Goal: Information Seeking & Learning: Learn about a topic

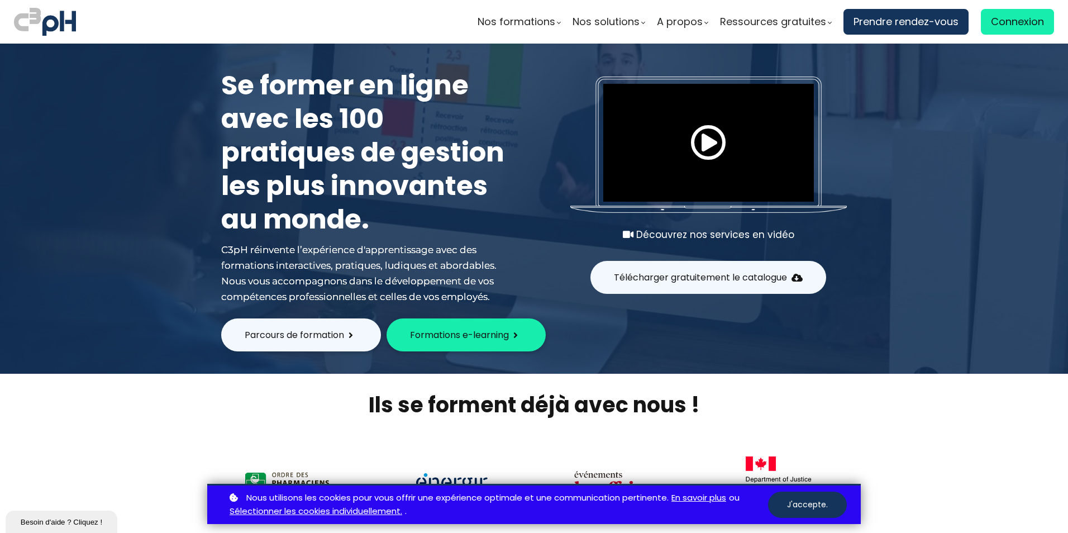
click at [801, 505] on button "J'accepte." at bounding box center [807, 505] width 79 height 26
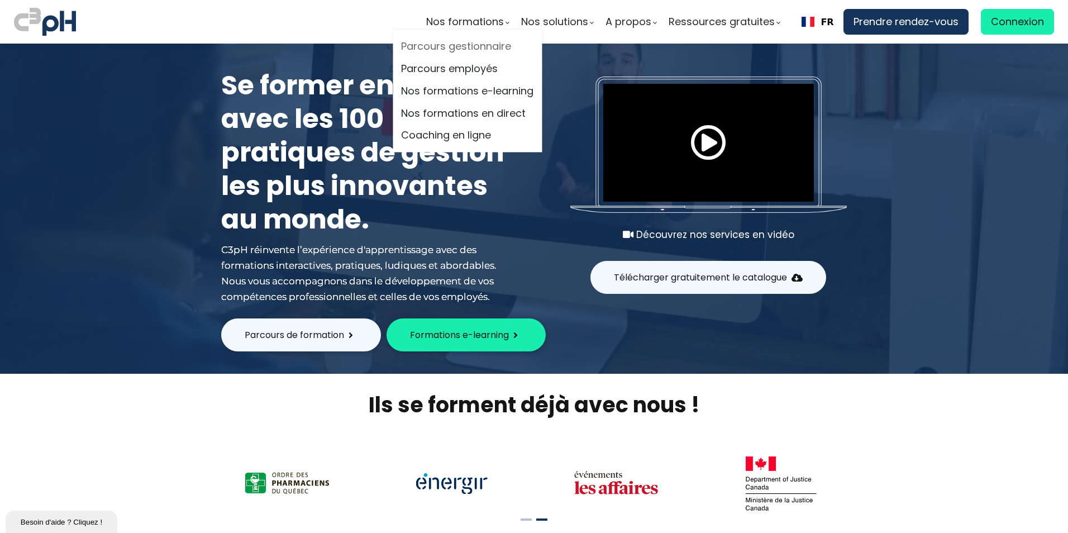
click at [470, 47] on link "Parcours gestionnaire" at bounding box center [467, 47] width 132 height 17
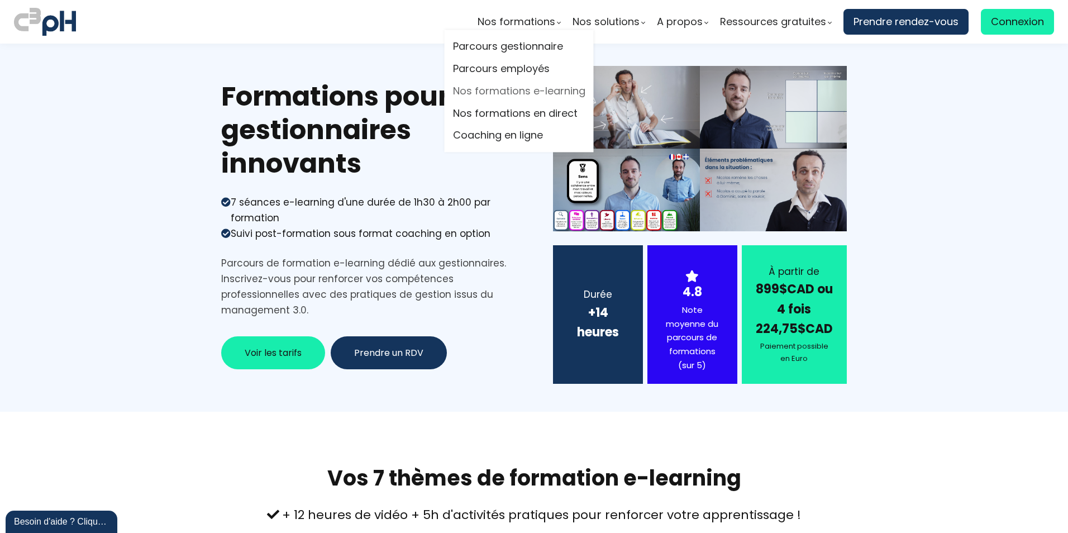
click at [489, 89] on link "Nos formations e-learning" at bounding box center [519, 91] width 132 height 17
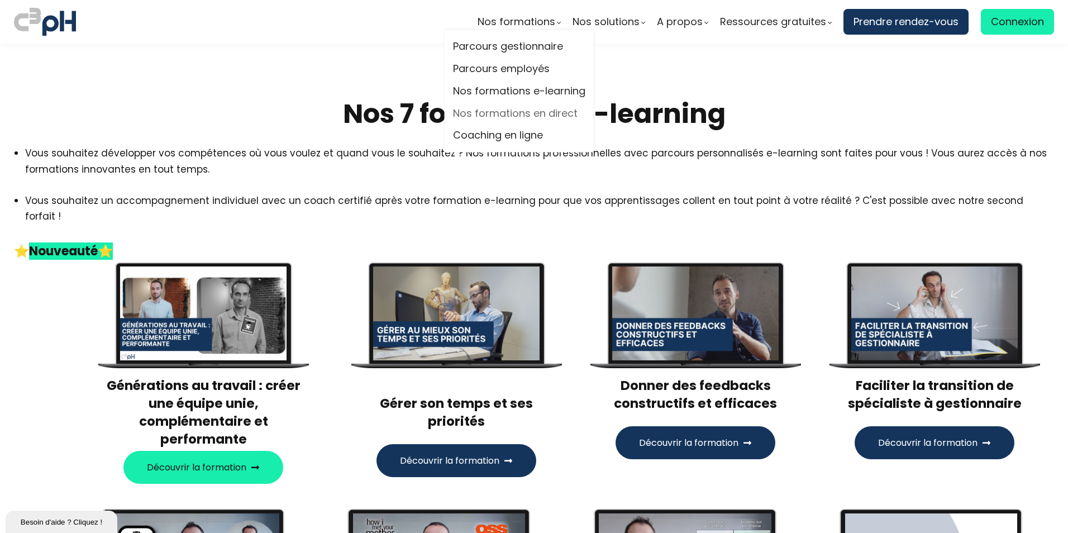
click at [512, 112] on link "Nos formations en direct" at bounding box center [519, 113] width 132 height 17
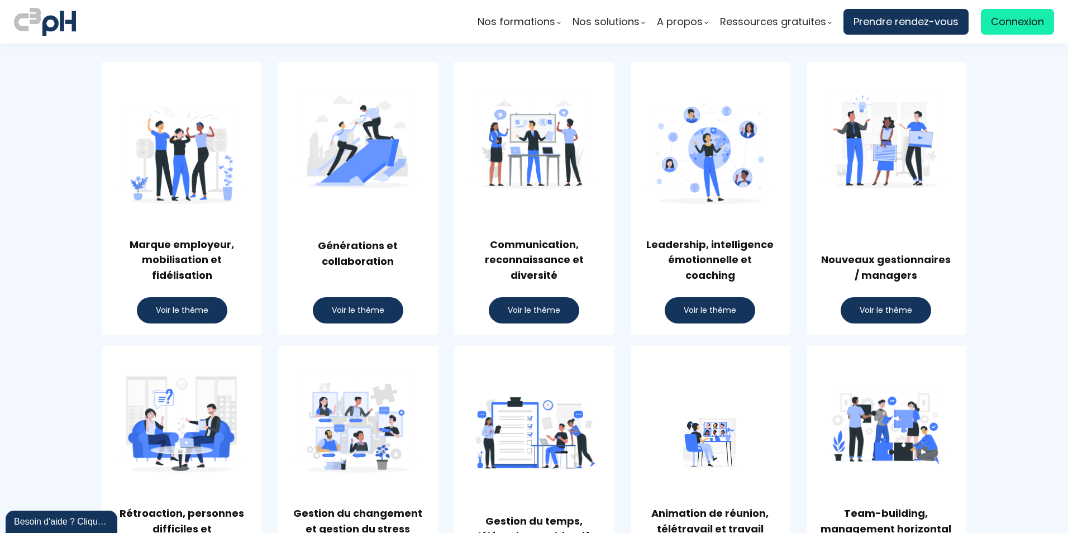
scroll to position [615, 0]
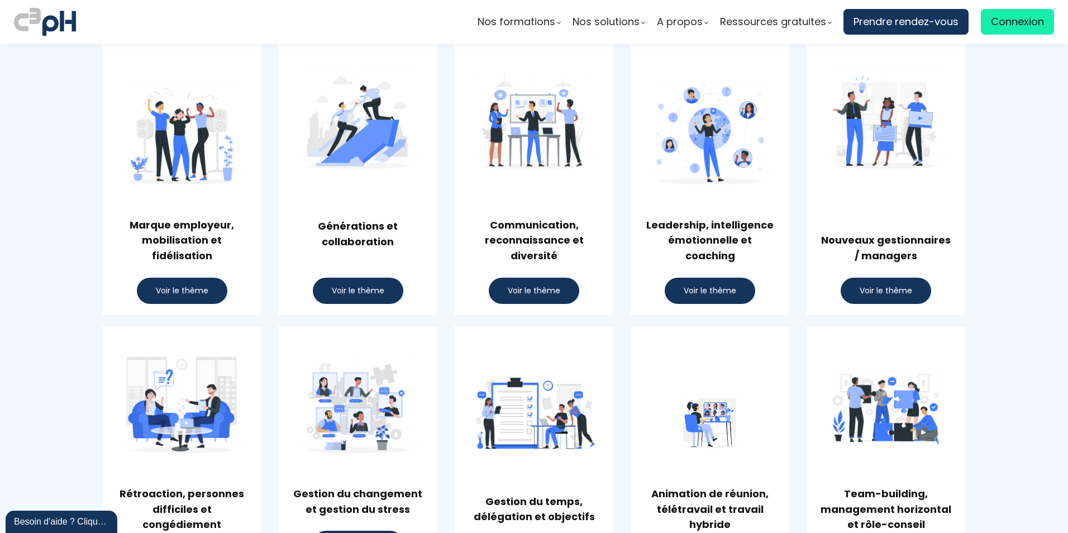
click at [694, 288] on span "Voir le thème" at bounding box center [710, 291] width 53 height 12
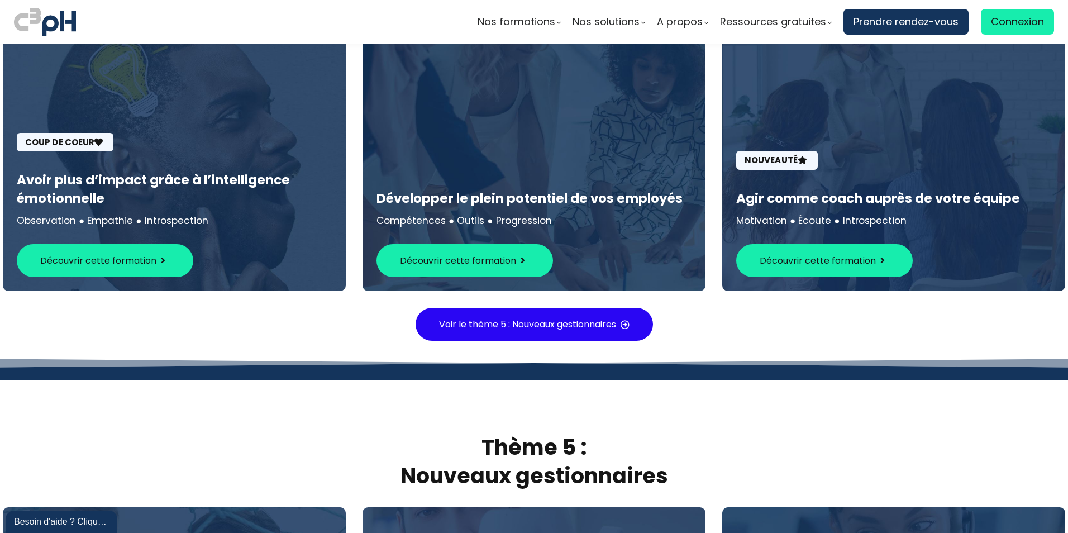
scroll to position [3092, 0]
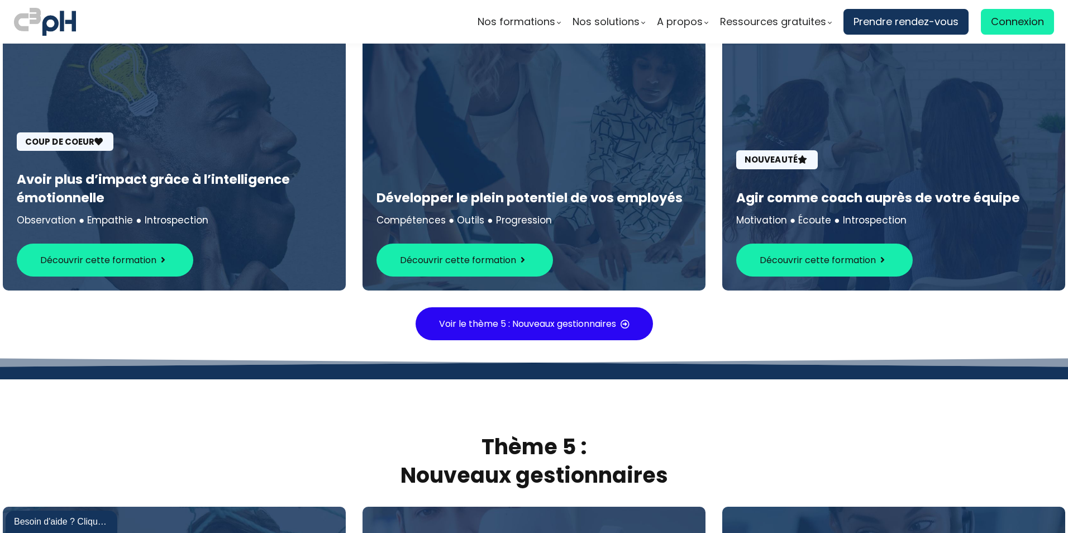
click at [472, 253] on span "Découvrir cette formation" at bounding box center [458, 260] width 116 height 14
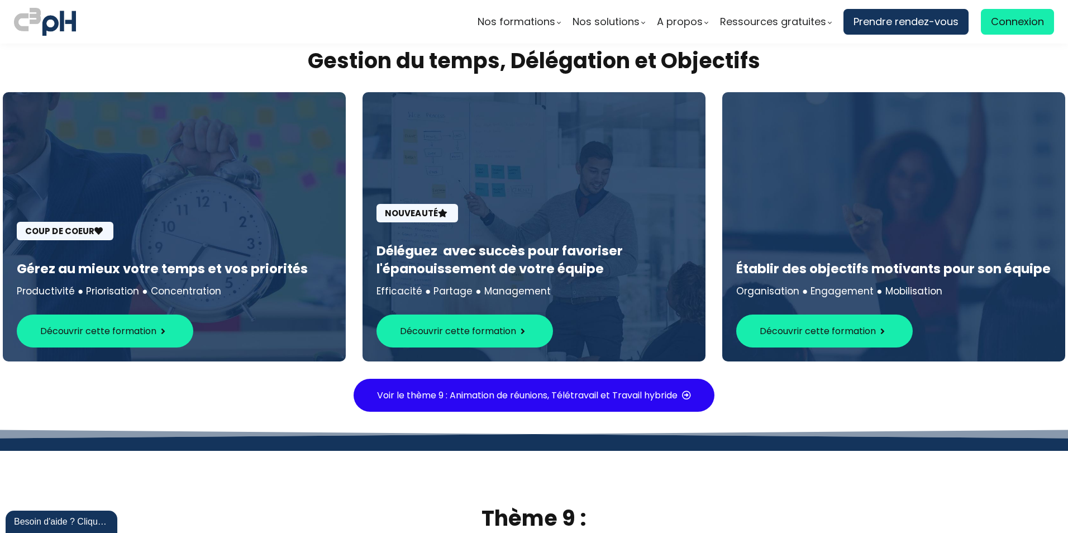
scroll to position [4936, 0]
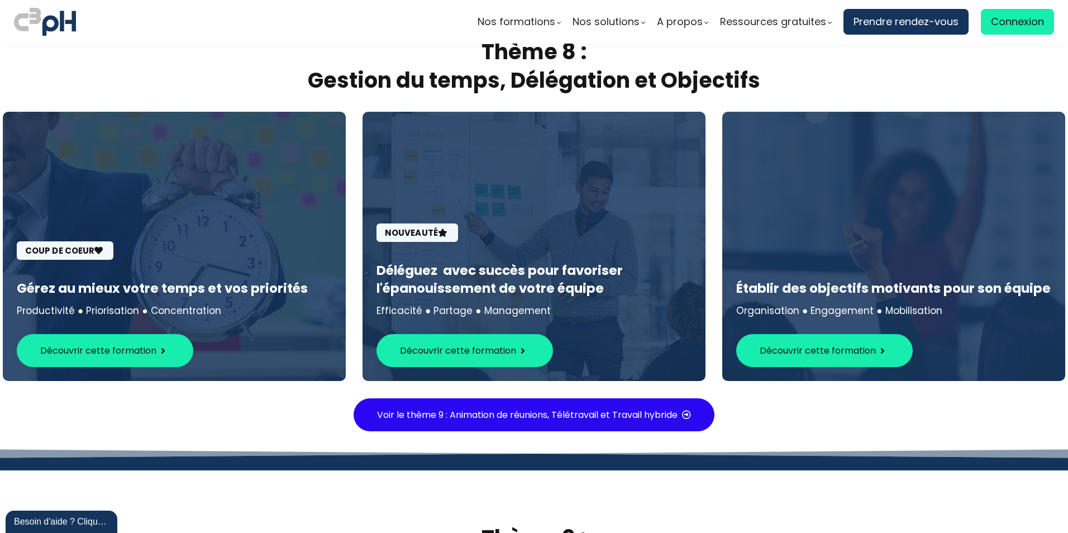
click at [445, 344] on span "Découvrir cette formation" at bounding box center [458, 351] width 116 height 14
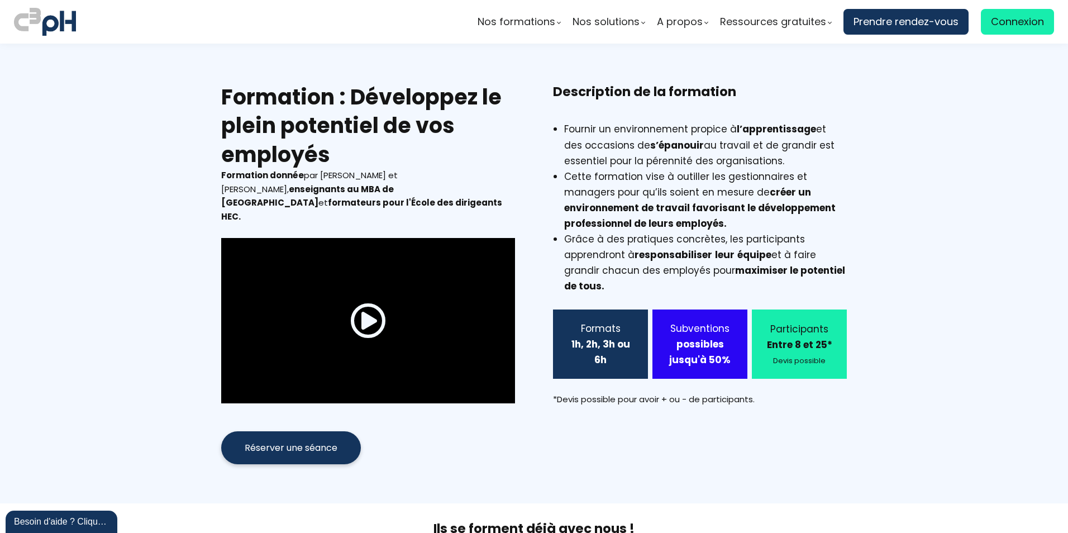
click at [369, 307] on span at bounding box center [368, 321] width 36 height 36
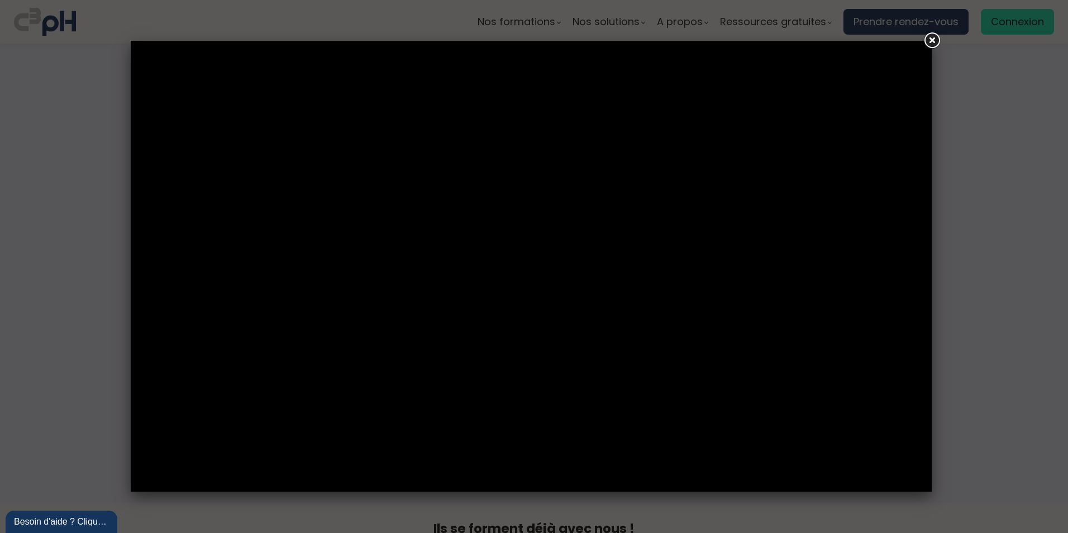
click at [933, 44] on link at bounding box center [932, 41] width 20 height 20
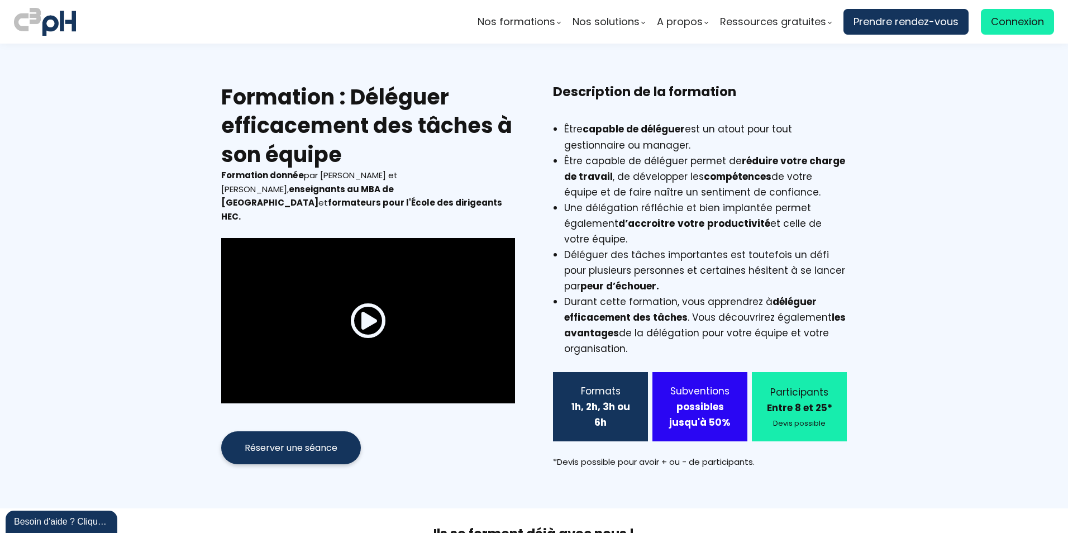
click at [368, 307] on span at bounding box center [368, 321] width 36 height 36
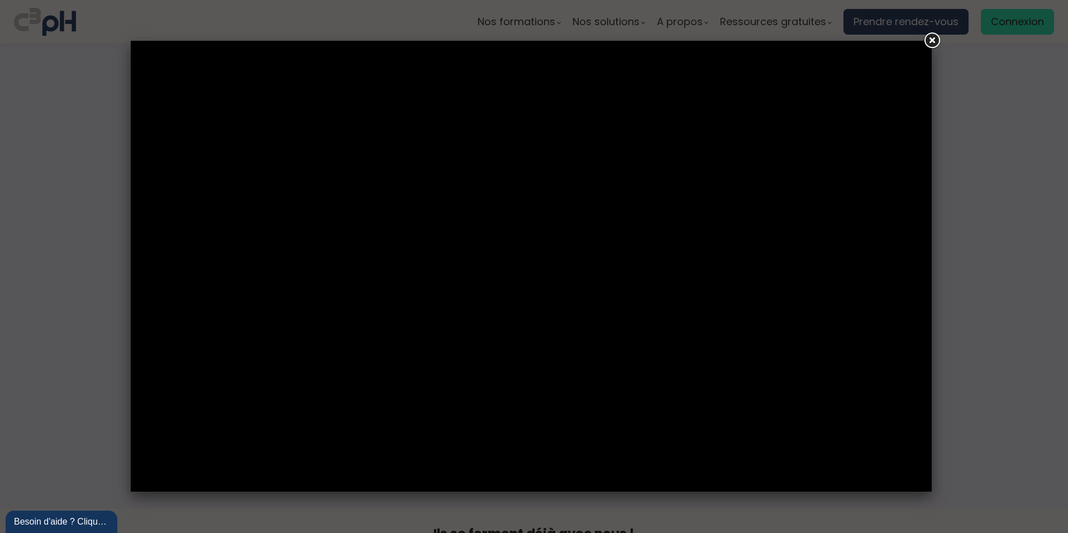
click at [932, 39] on link at bounding box center [932, 41] width 20 height 20
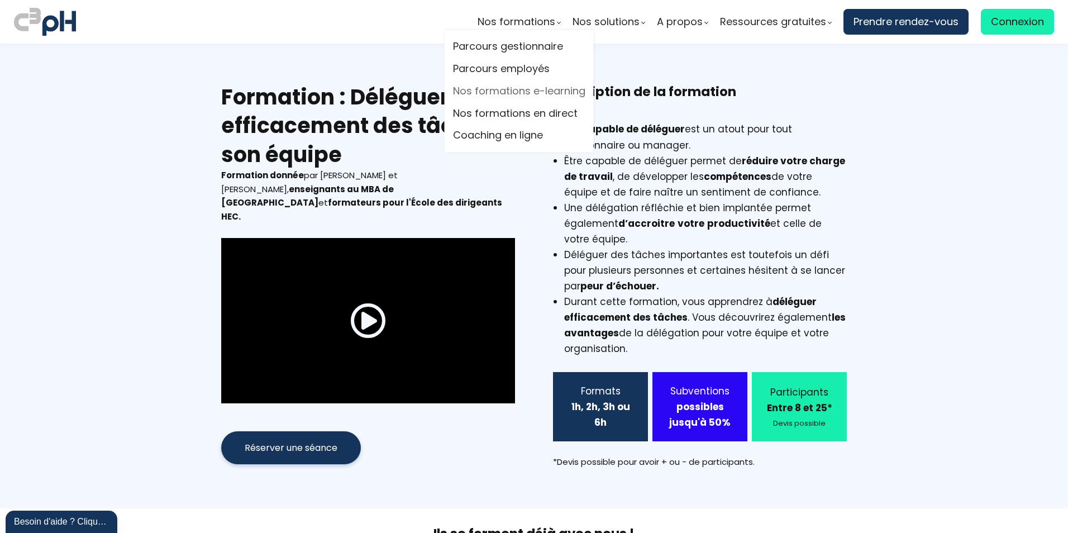
click at [518, 91] on link "Nos formations e-learning" at bounding box center [519, 91] width 132 height 17
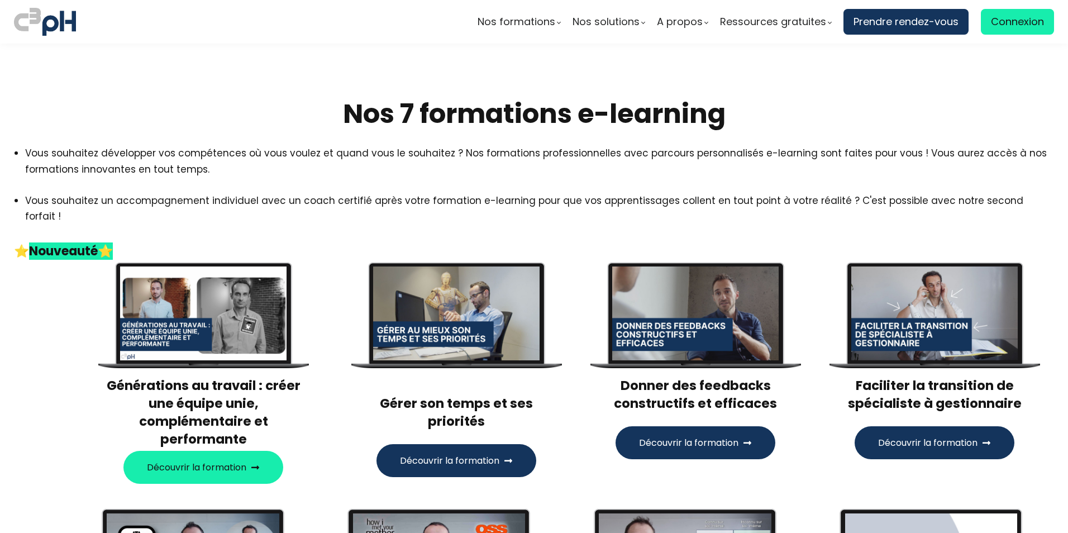
click at [448, 312] on div at bounding box center [456, 314] width 167 height 94
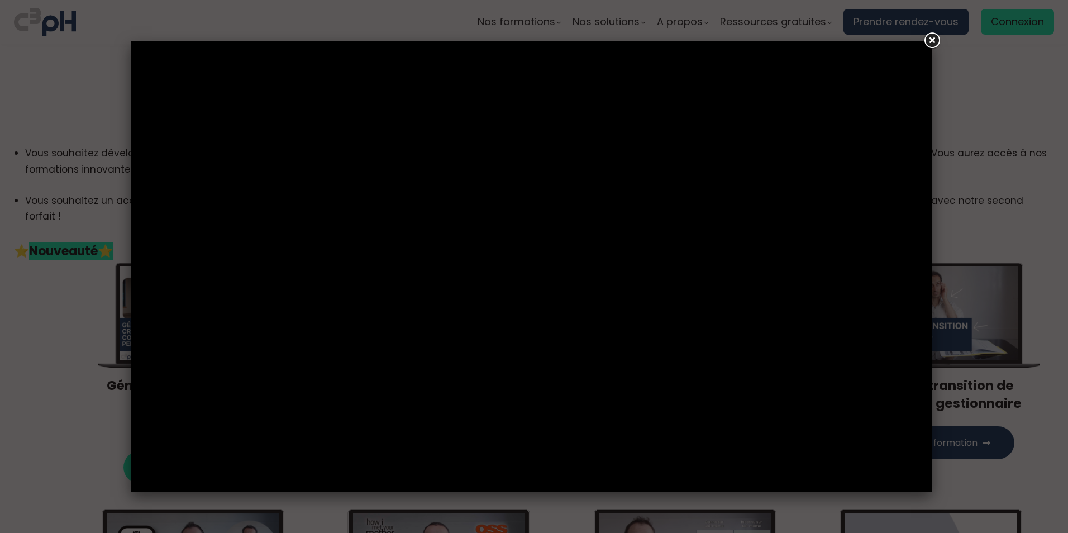
click at [927, 37] on link at bounding box center [932, 41] width 20 height 20
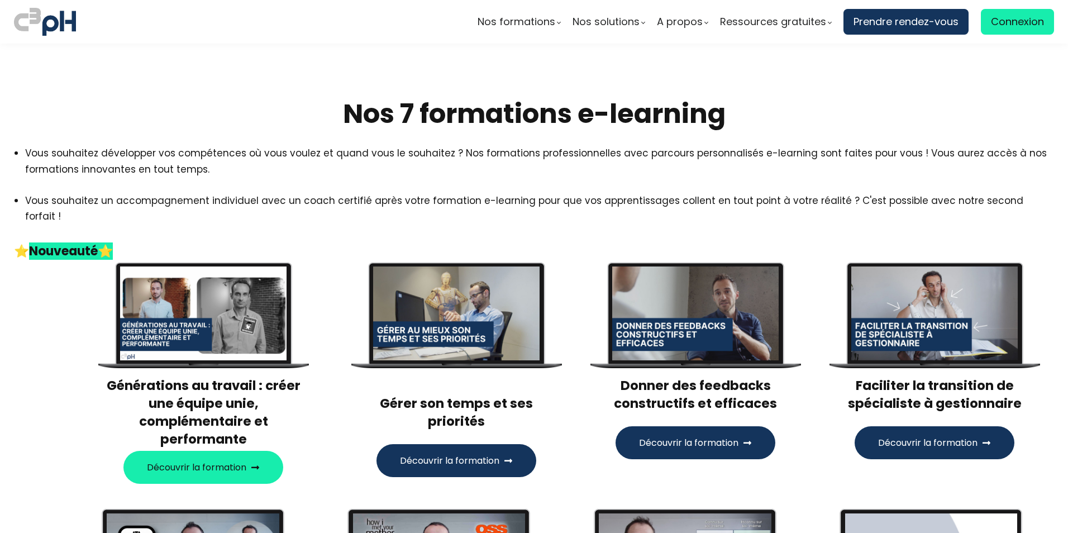
click at [430, 454] on span "Découvrir la formation" at bounding box center [449, 461] width 99 height 14
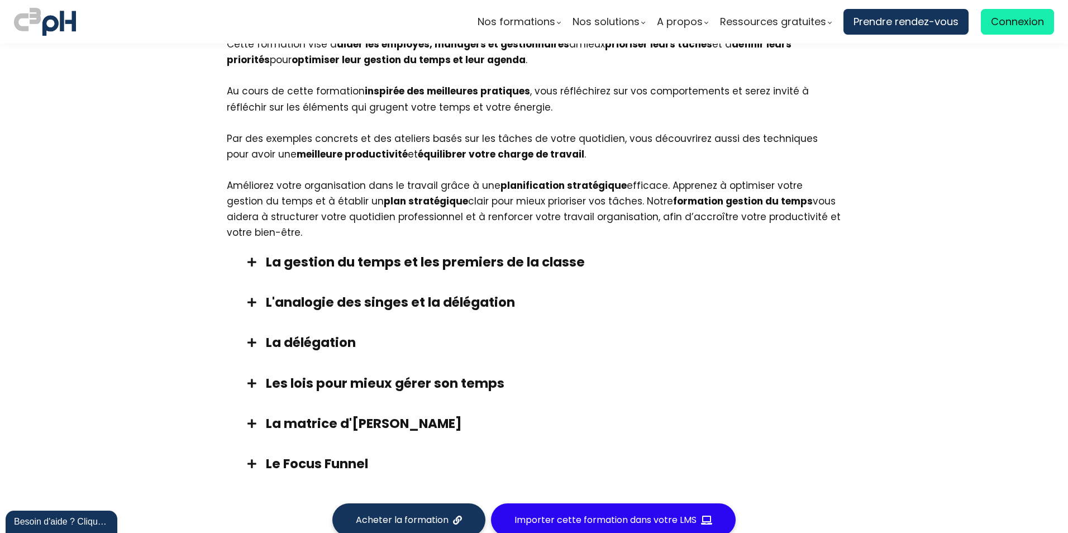
scroll to position [670, 0]
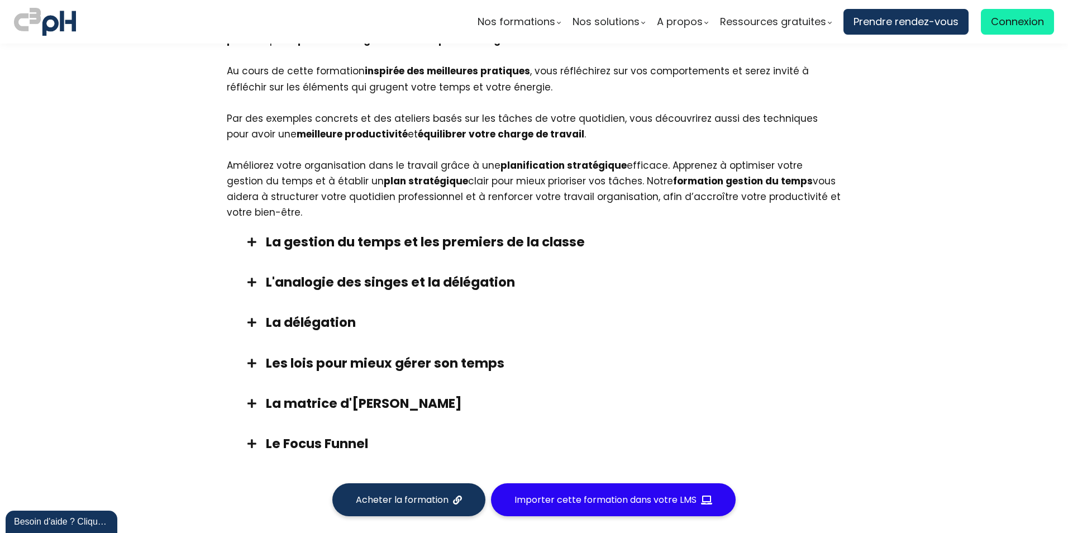
click at [249, 320] on span at bounding box center [252, 322] width 28 height 10
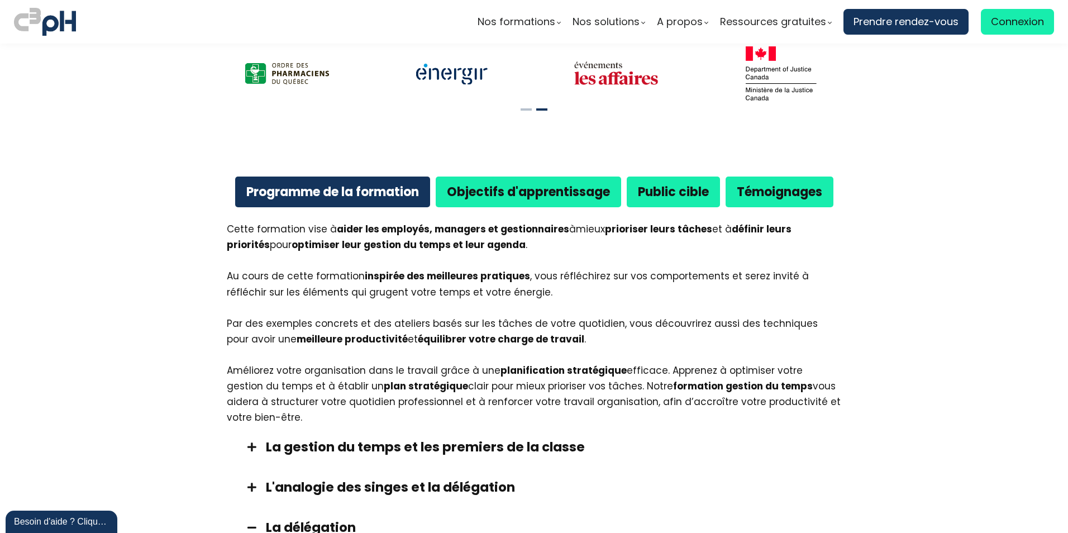
scroll to position [447, 0]
